Goal: Submit feedback/report problem

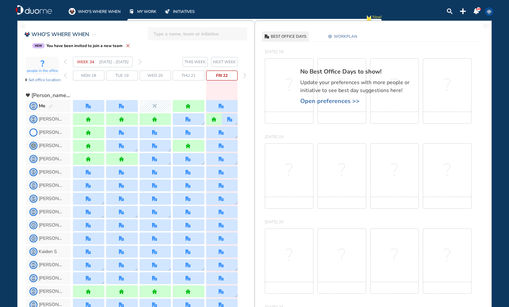
click at [196, 62] on span "THIS WEEK" at bounding box center [195, 62] width 21 height 7
click at [229, 63] on span "NEXT WEEK" at bounding box center [224, 62] width 23 height 7
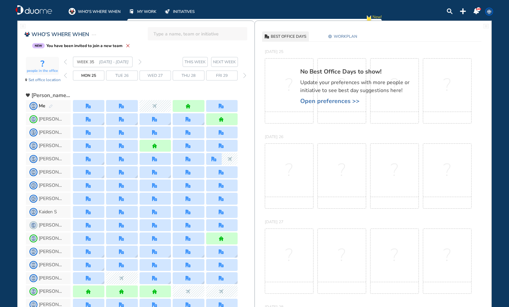
click at [86, 105] on img "office" at bounding box center [88, 106] width 5 height 5
click at [328, 101] on span "Open preferences >>" at bounding box center [358, 101] width 116 height 7
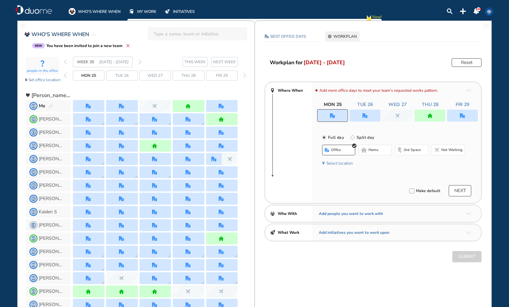
click at [451, 149] on span "Not working" at bounding box center [452, 150] width 21 height 5
click at [365, 116] on img "office" at bounding box center [365, 115] width 5 height 5
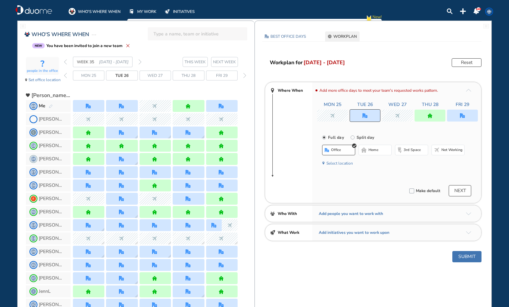
click at [445, 149] on span "Not working" at bounding box center [452, 150] width 21 height 5
click at [436, 114] on div at bounding box center [430, 116] width 31 height 12
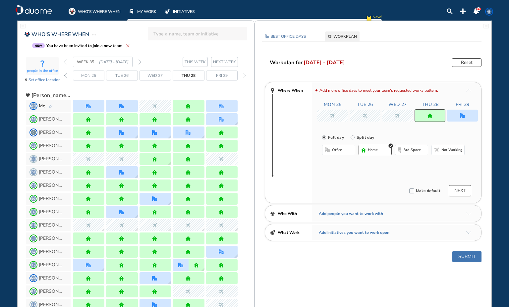
drag, startPoint x: 446, startPoint y: 150, endPoint x: 450, endPoint y: 145, distance: 5.9
click at [447, 150] on span "Not working" at bounding box center [452, 150] width 21 height 5
click at [466, 114] on div at bounding box center [462, 116] width 31 height 12
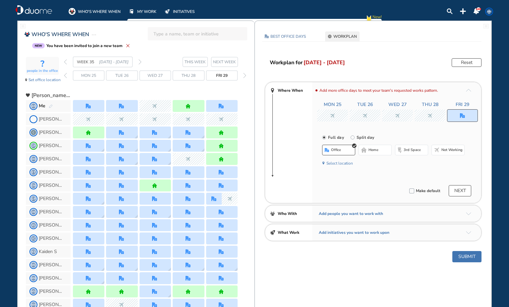
click at [442, 150] on span "Not working" at bounding box center [452, 150] width 21 height 5
click at [457, 257] on button "Submit" at bounding box center [467, 256] width 29 height 11
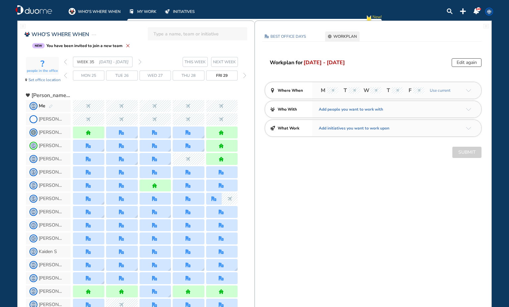
click at [190, 60] on span "THIS WEEK" at bounding box center [195, 62] width 21 height 7
